Goal: Transaction & Acquisition: Purchase product/service

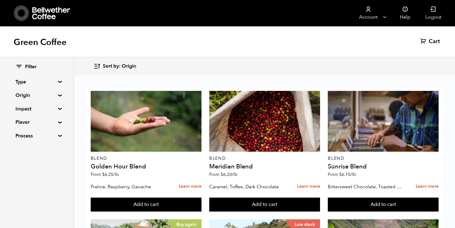
scroll to position [508, 0]
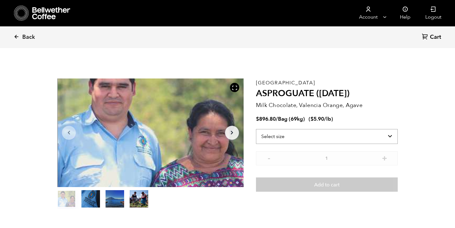
click at [355, 133] on select "Select size Bag (69kg) (152 lbs)" at bounding box center [327, 136] width 142 height 15
select select "bag-2"
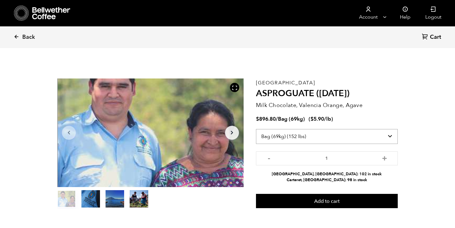
click at [357, 137] on select "Select size Bag (69kg) (152 lbs)" at bounding box center [327, 136] width 142 height 15
select select
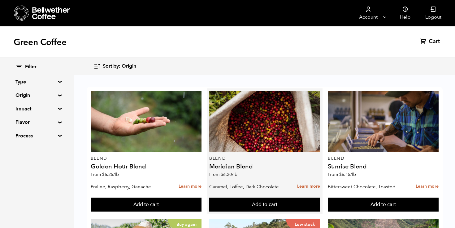
scroll to position [172, 0]
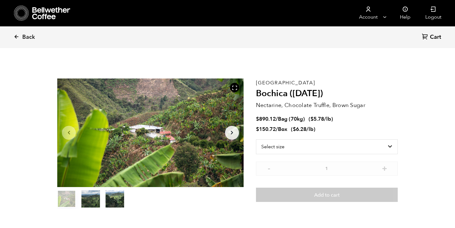
scroll to position [269, 330]
click at [366, 143] on select "Select size Bag (70kg) (154 lbs) Box (24 lbs)" at bounding box center [327, 146] width 142 height 15
select select "bag"
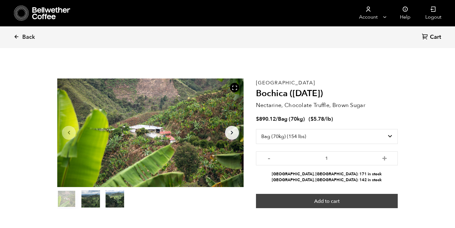
click at [370, 201] on button "Add to cart" at bounding box center [327, 201] width 142 height 14
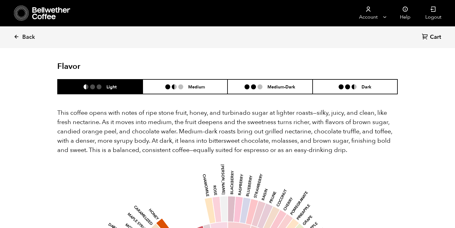
scroll to position [376, 0]
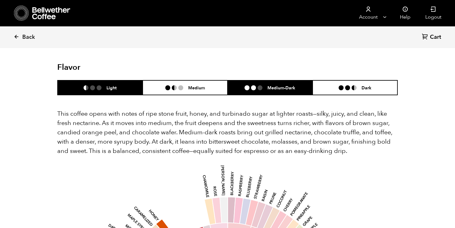
click at [259, 80] on li "Medium-Dark" at bounding box center [270, 87] width 85 height 15
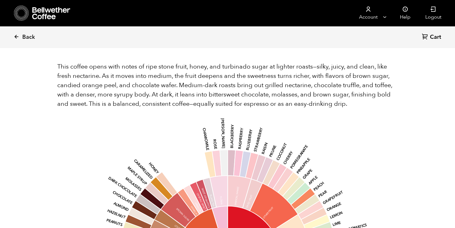
scroll to position [430, 0]
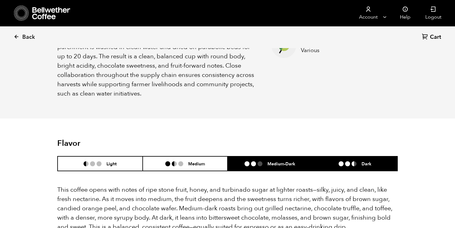
click at [347, 156] on li "Dark" at bounding box center [355, 163] width 85 height 15
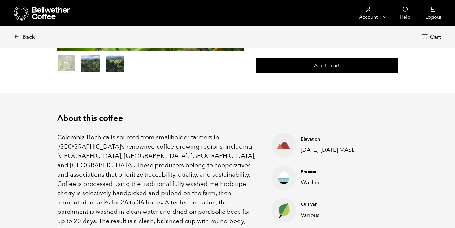
scroll to position [0, 0]
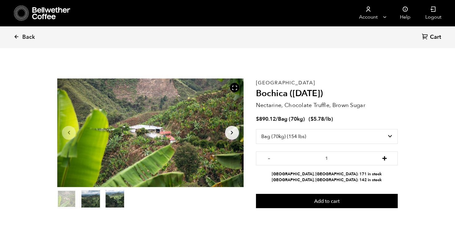
click at [385, 158] on button "+" at bounding box center [385, 157] width 8 height 6
click at [270, 160] on button "-" at bounding box center [269, 157] width 8 height 6
type input "1"
click at [19, 36] on icon at bounding box center [17, 37] width 6 height 6
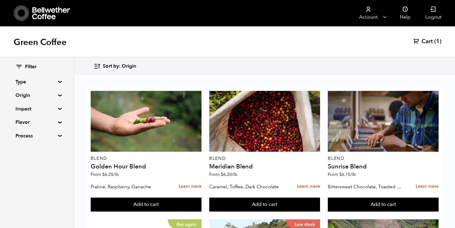
scroll to position [342, 0]
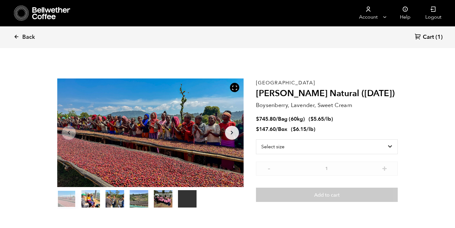
scroll to position [269, 330]
click at [364, 147] on select "Select size Bag (60kg) (132 lbs) Box (24 lbs)" at bounding box center [327, 146] width 142 height 15
select select "bag-3"
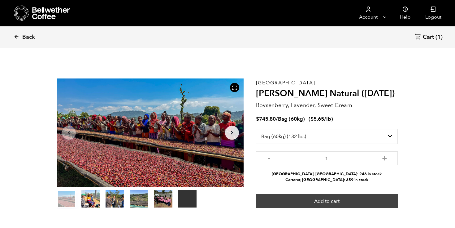
click at [373, 202] on button "Add to cart" at bounding box center [327, 201] width 142 height 14
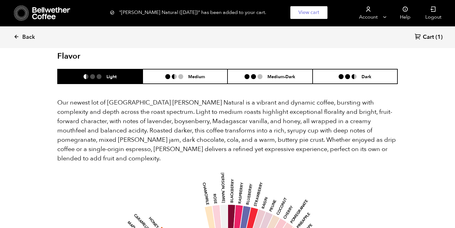
scroll to position [499, 0]
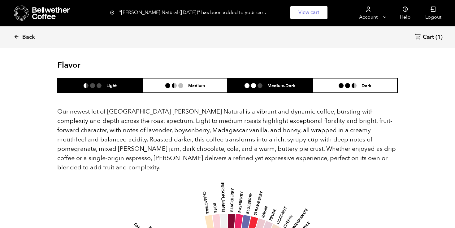
click at [275, 78] on li "Medium-Dark" at bounding box center [270, 85] width 85 height 15
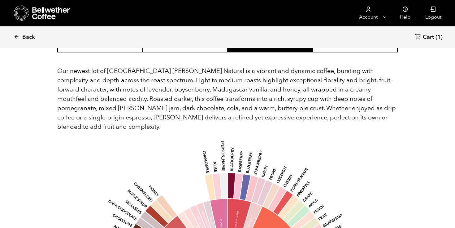
scroll to position [474, 0]
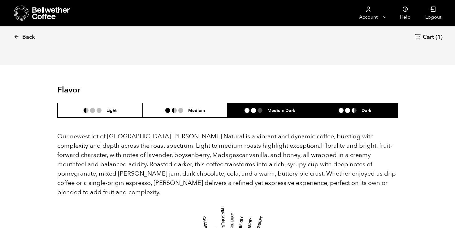
click at [338, 103] on li "Dark" at bounding box center [355, 110] width 85 height 15
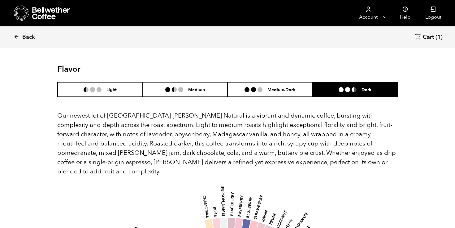
scroll to position [489, 0]
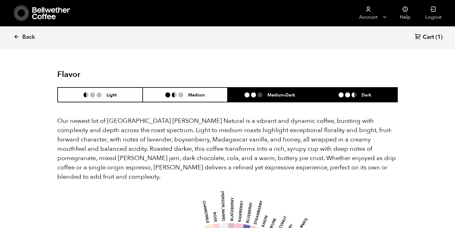
click at [284, 91] on li "Medium-Dark" at bounding box center [270, 94] width 85 height 15
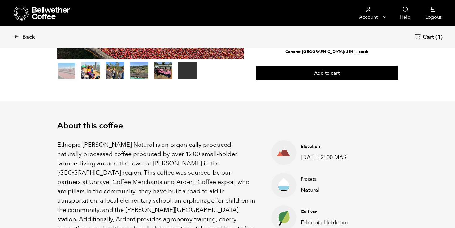
scroll to position [0, 0]
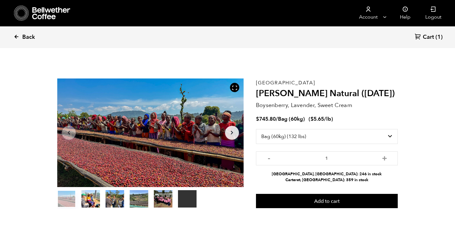
click at [17, 35] on icon at bounding box center [17, 37] width 6 height 6
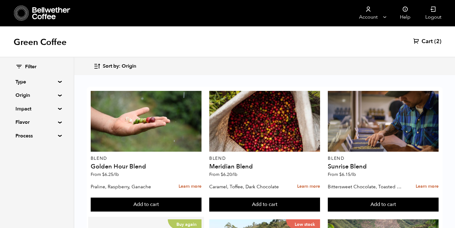
scroll to position [139, 0]
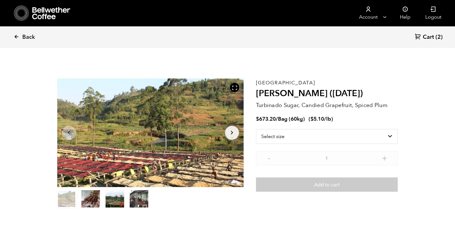
scroll to position [269, 330]
click at [315, 135] on select "Select size Bag (60kg) (132 lbs)" at bounding box center [327, 136] width 142 height 15
select select "bag-3"
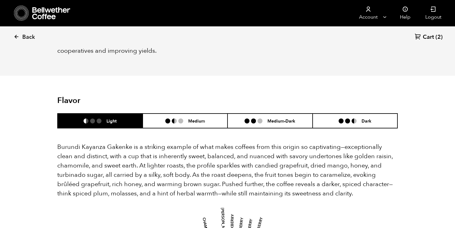
scroll to position [304, 0]
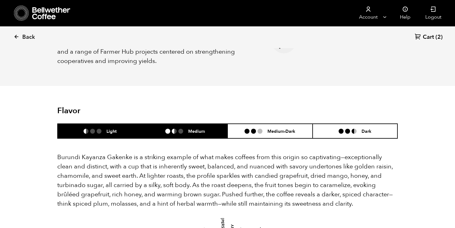
click at [208, 125] on li "Medium" at bounding box center [185, 131] width 85 height 15
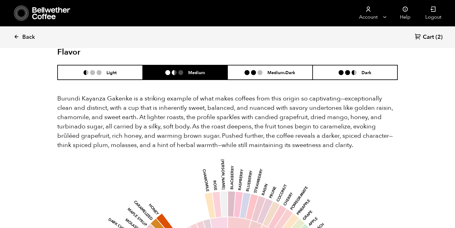
scroll to position [346, 0]
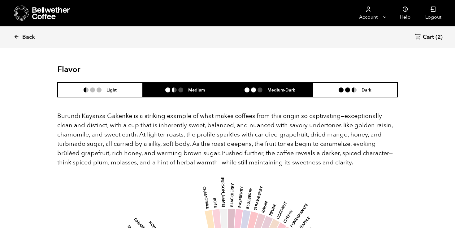
click at [254, 82] on li "Medium-Dark" at bounding box center [270, 89] width 85 height 15
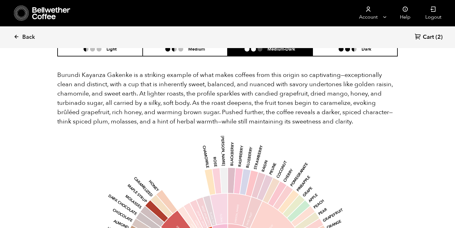
scroll to position [366, 0]
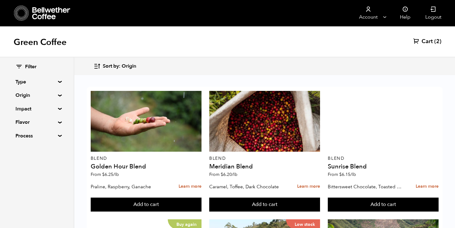
scroll to position [734, 0]
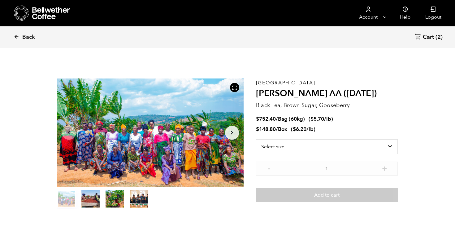
scroll to position [269, 330]
click at [339, 144] on select "Select size Bag (60kg) (132 lbs) Box (24 lbs)" at bounding box center [327, 146] width 142 height 15
select select "bag-3"
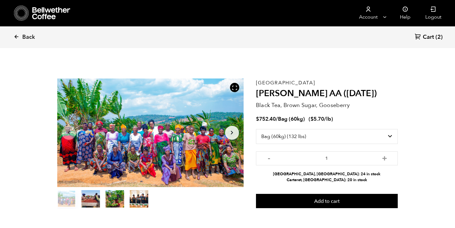
click at [230, 134] on icon "Arrow Right" at bounding box center [231, 132] width 7 height 7
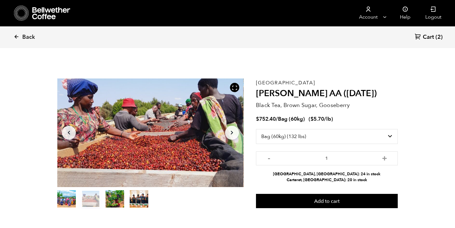
click at [230, 134] on icon "Arrow Right" at bounding box center [231, 132] width 7 height 7
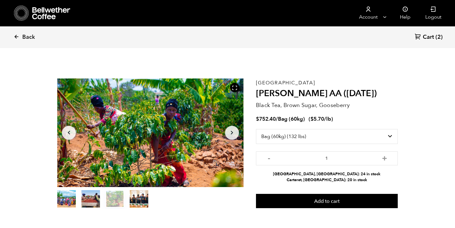
click at [230, 134] on icon "Arrow Right" at bounding box center [231, 132] width 7 height 7
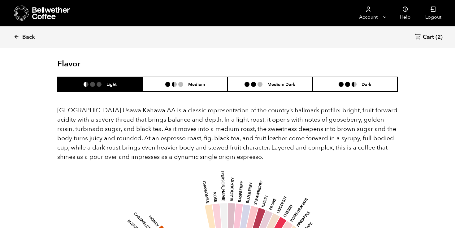
scroll to position [356, 0]
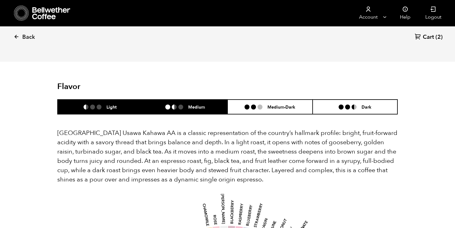
click at [201, 104] on h6 "Medium" at bounding box center [196, 106] width 17 height 5
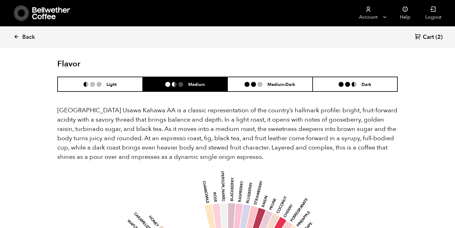
scroll to position [363, 0]
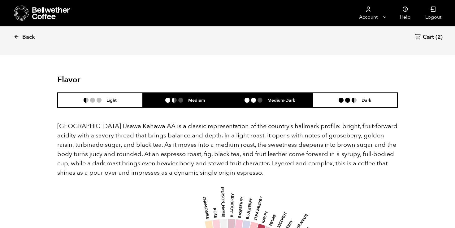
click at [276, 96] on li "Medium-Dark" at bounding box center [270, 100] width 85 height 15
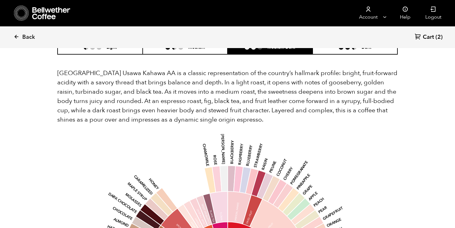
scroll to position [380, 0]
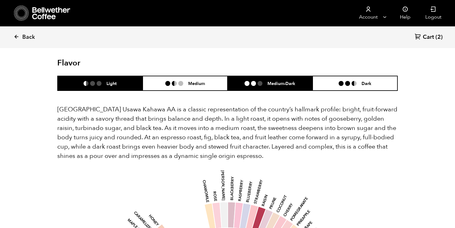
click at [135, 76] on li "Light" at bounding box center [100, 83] width 85 height 15
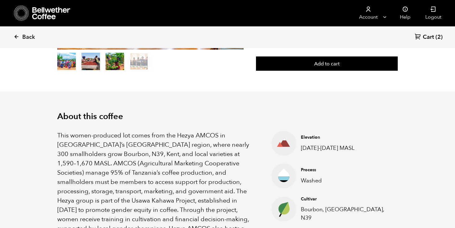
scroll to position [0, 0]
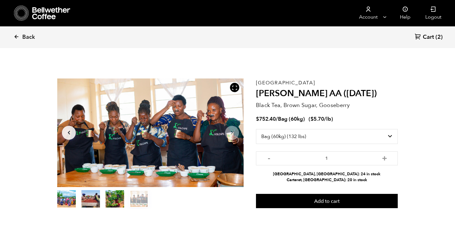
click at [233, 133] on icon "Arrow Right" at bounding box center [231, 132] width 7 height 7
click at [230, 131] on icon "Arrow Right" at bounding box center [231, 132] width 7 height 7
click at [91, 200] on button "item 1" at bounding box center [90, 199] width 19 height 17
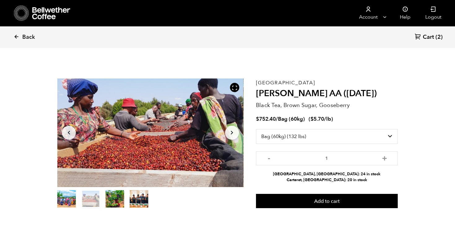
click at [111, 200] on button "item 2" at bounding box center [115, 199] width 19 height 17
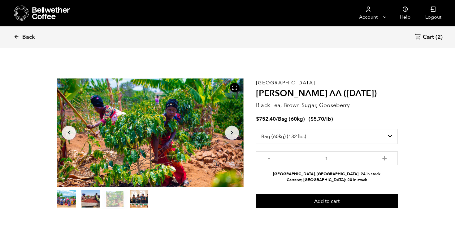
click at [133, 199] on button "item 3" at bounding box center [139, 199] width 19 height 17
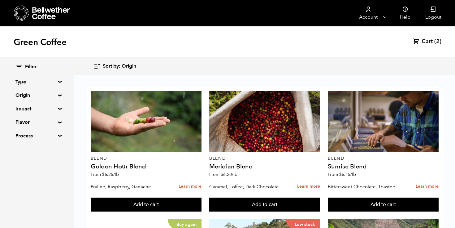
scroll to position [550, 0]
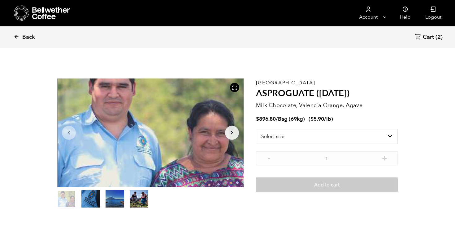
click at [229, 137] on button "Arrow Right" at bounding box center [232, 132] width 14 height 14
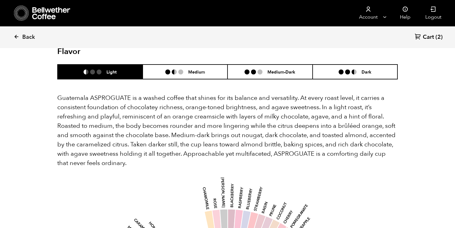
scroll to position [386, 0]
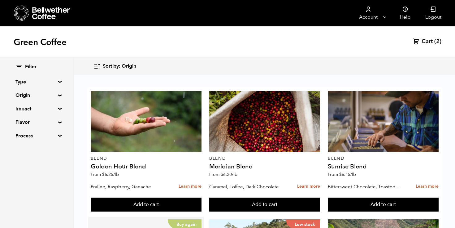
scroll to position [257, 0]
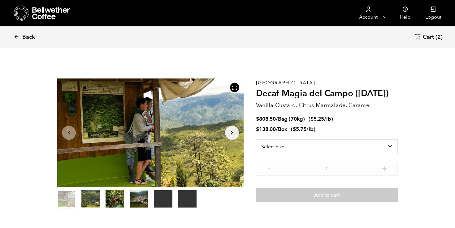
scroll to position [269, 330]
click at [325, 149] on select "Select size Bag (70kg) (154 lbs) Box (24 lbs)" at bounding box center [327, 146] width 142 height 15
select select "box"
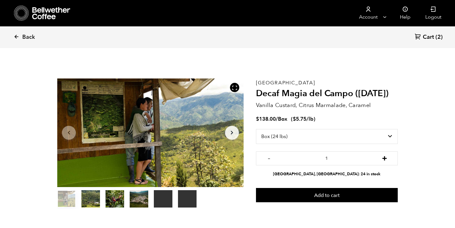
click at [386, 158] on button "+" at bounding box center [385, 157] width 8 height 6
type input "2"
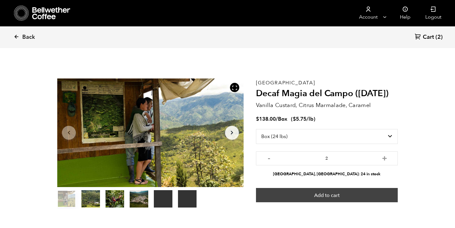
click at [370, 194] on button "Add to cart" at bounding box center [327, 195] width 142 height 14
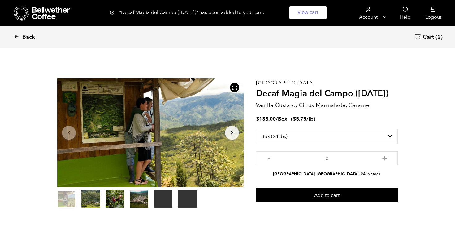
click at [16, 39] on icon at bounding box center [17, 37] width 6 height 6
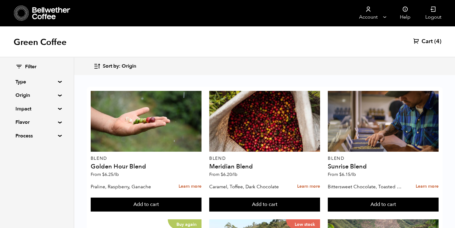
scroll to position [773, 0]
